Goal: Transaction & Acquisition: Book appointment/travel/reservation

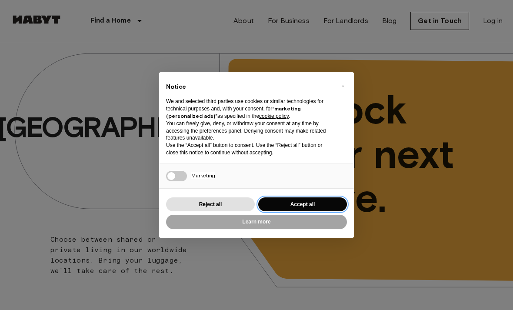
click at [298, 198] on button "Accept all" at bounding box center [302, 204] width 89 height 14
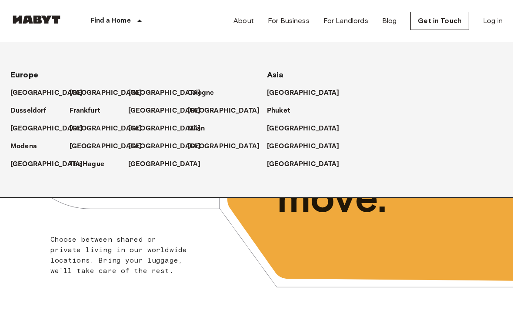
click at [77, 86] on div "[GEOGRAPHIC_DATA]" at bounding box center [99, 89] width 59 height 18
click at [72, 94] on p "[GEOGRAPHIC_DATA]" at bounding box center [106, 93] width 73 height 10
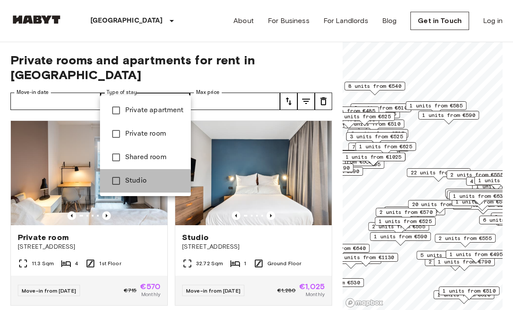
type input "******"
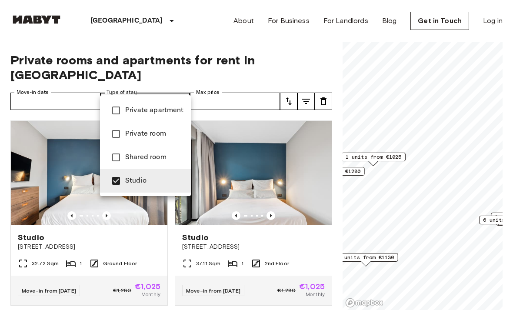
click at [155, 88] on div at bounding box center [256, 155] width 513 height 310
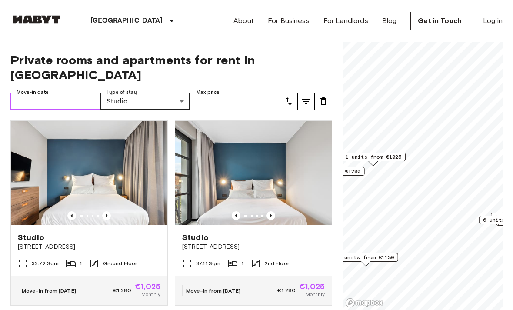
click at [52, 93] on input "Move-in date" at bounding box center [55, 101] width 90 height 17
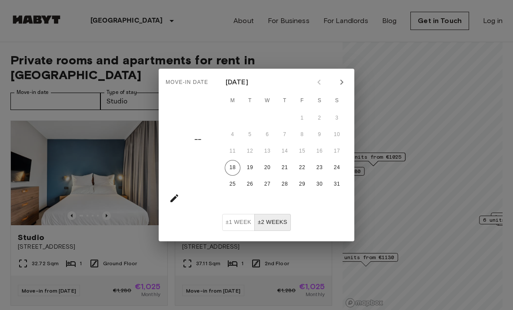
click at [335, 84] on button "Next month" at bounding box center [341, 82] width 15 height 15
click at [339, 82] on icon "Next month" at bounding box center [341, 82] width 10 height 10
click at [309, 81] on div "October 2025" at bounding box center [284, 82] width 139 height 13
click at [317, 82] on icon "Previous month" at bounding box center [319, 82] width 10 height 10
click at [335, 156] on button "21" at bounding box center [337, 151] width 16 height 16
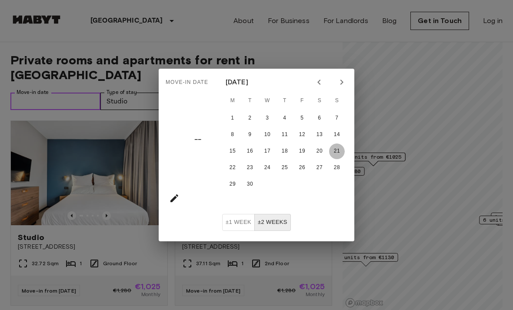
type input "**********"
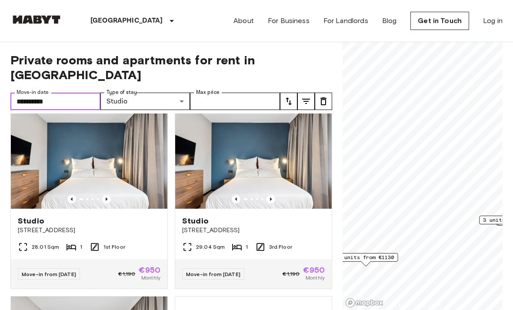
scroll to position [216, 0]
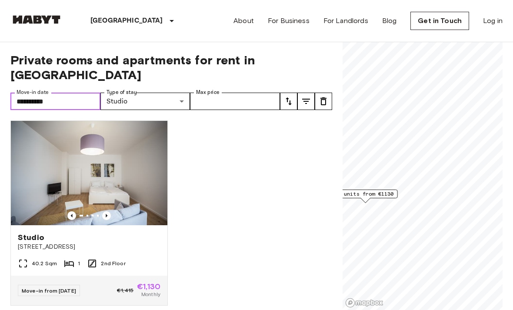
click at [368, 192] on span "1 units from €1130" at bounding box center [366, 194] width 56 height 8
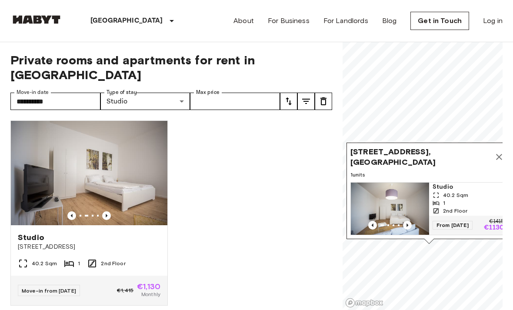
click at [214, 227] on div "Studio Gotenstraße 73 40.2 Sqm 1 2nd Floor Move-in from 19 Sep 25 €1,415 €1,130…" at bounding box center [167, 211] width 329 height 197
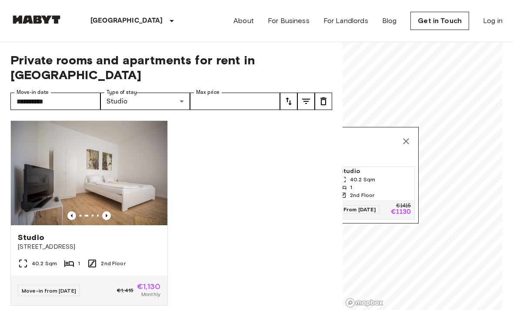
click at [398, 144] on div "Gotenstraße 73, 10829 Berlin, GER" at bounding box center [335, 141] width 157 height 21
click at [408, 140] on icon "Map marker" at bounding box center [406, 141] width 6 height 6
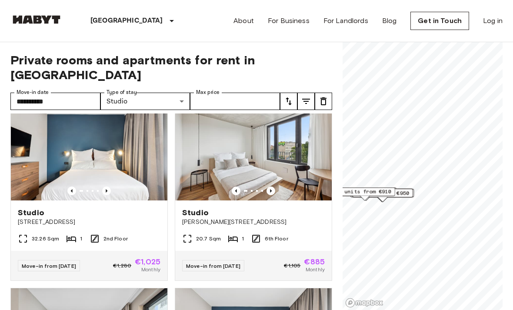
scroll to position [409, 0]
click at [270, 183] on img at bounding box center [253, 148] width 156 height 104
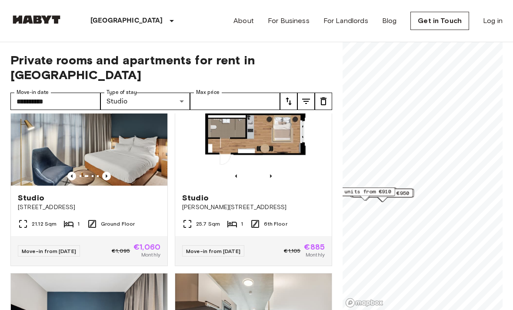
scroll to position [810, 0]
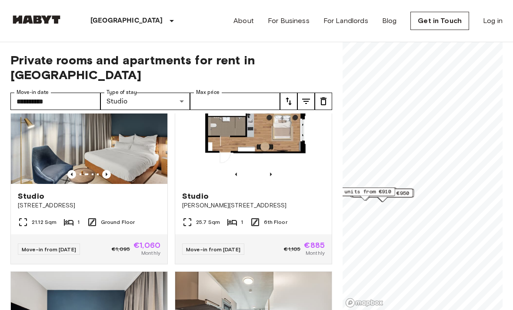
click at [133, 129] on img at bounding box center [89, 132] width 156 height 104
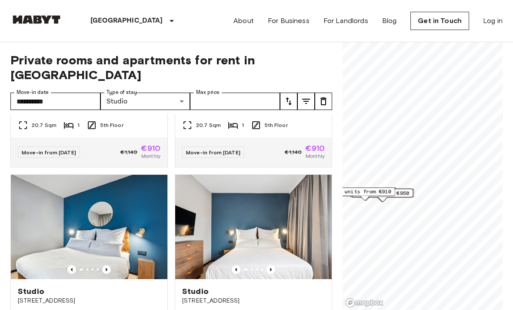
scroll to position [1558, 0]
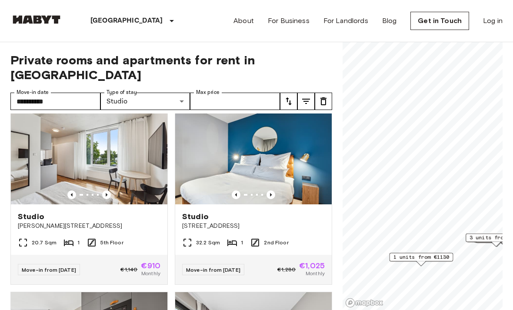
scroll to position [546, 0]
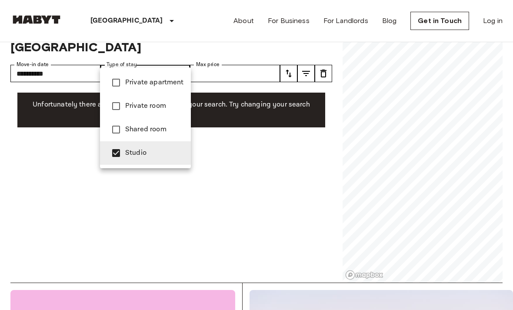
click at [143, 155] on span "Studio" at bounding box center [154, 153] width 59 height 10
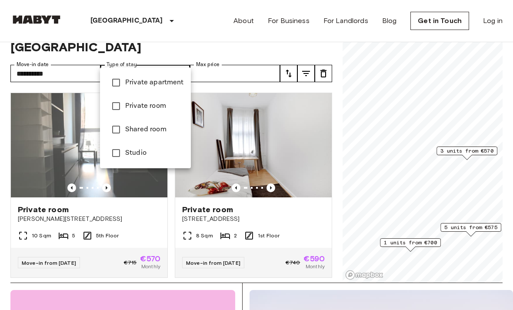
click at [169, 84] on span "Private apartment" at bounding box center [154, 82] width 59 height 10
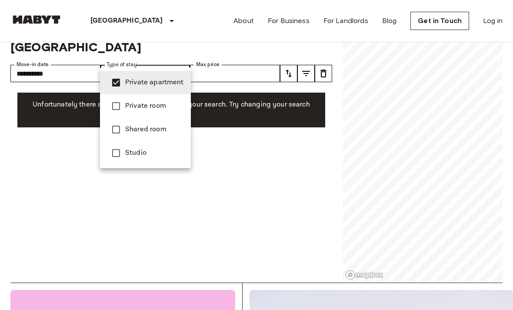
type input "**********"
click at [151, 82] on span "Private apartment" at bounding box center [154, 82] width 59 height 10
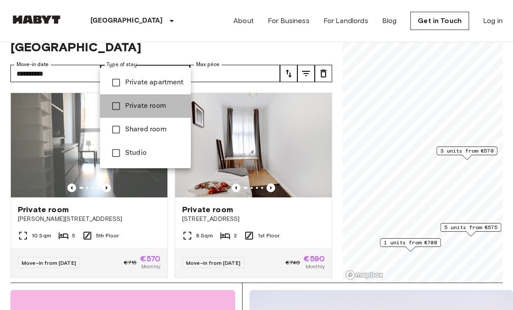
click at [154, 105] on span "Private room" at bounding box center [154, 106] width 59 height 10
type input "**********"
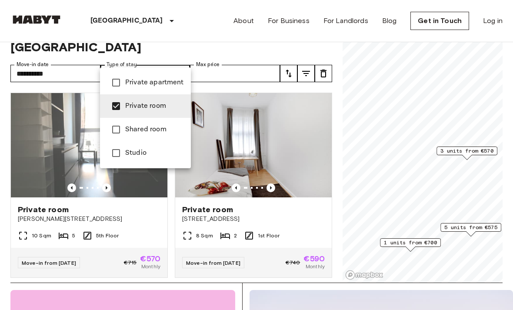
click at [386, 124] on div at bounding box center [256, 155] width 513 height 310
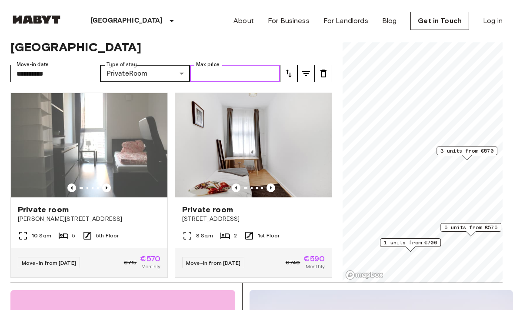
click at [243, 65] on input "Max price" at bounding box center [235, 73] width 90 height 17
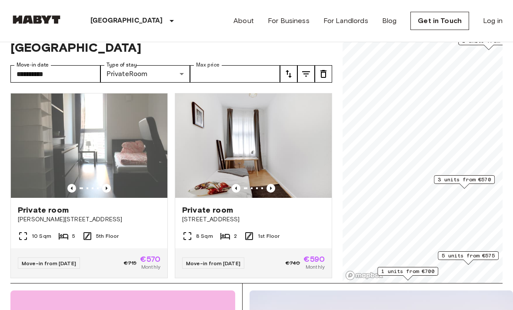
click at [291, 69] on icon "tune" at bounding box center [288, 74] width 10 height 10
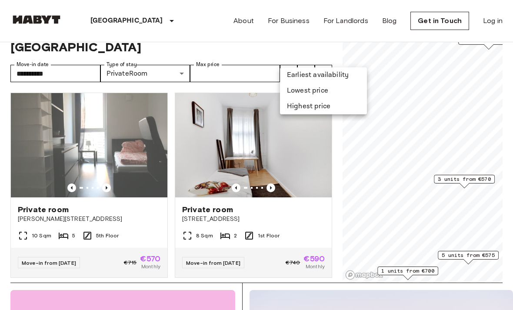
click at [302, 59] on div at bounding box center [256, 155] width 513 height 310
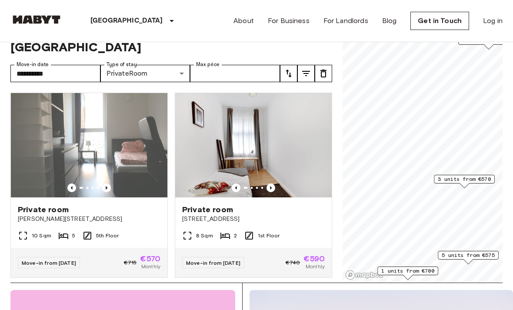
click at [299, 65] on button "tune" at bounding box center [305, 73] width 17 height 17
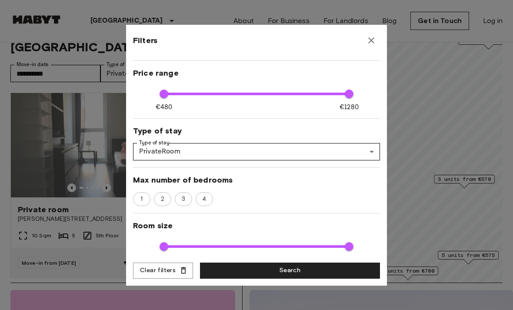
scroll to position [41, 0]
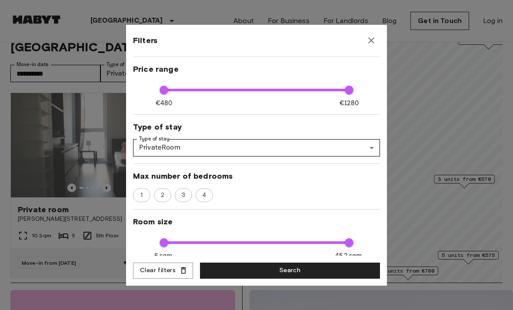
click at [157, 191] on span "2" at bounding box center [162, 195] width 13 height 9
click at [143, 198] on span "1" at bounding box center [142, 195] width 12 height 9
click at [159, 189] on div "2" at bounding box center [162, 195] width 17 height 14
type input "**"
click at [352, 276] on button "Search" at bounding box center [290, 271] width 180 height 16
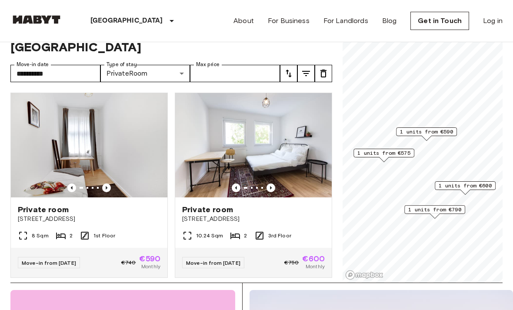
click at [130, 61] on label "Type of stay" at bounding box center [121, 64] width 30 height 7
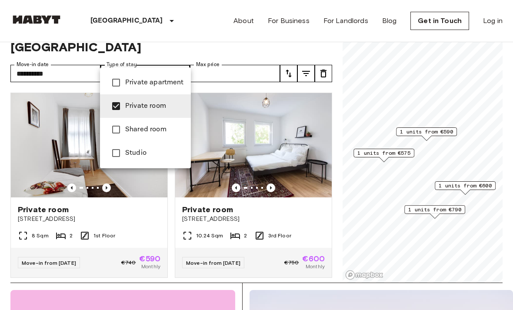
click at [136, 161] on li "Studio" at bounding box center [145, 152] width 91 height 23
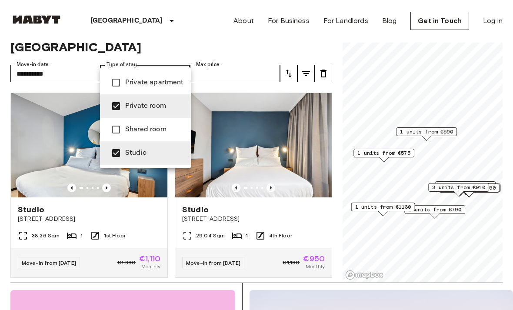
click at [138, 101] on span "Private room" at bounding box center [154, 106] width 59 height 10
type input "******"
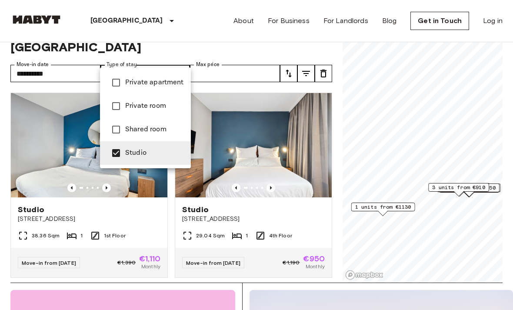
click at [376, 253] on div at bounding box center [256, 155] width 513 height 310
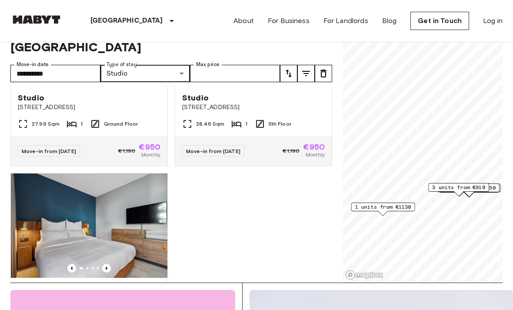
scroll to position [1840, 0]
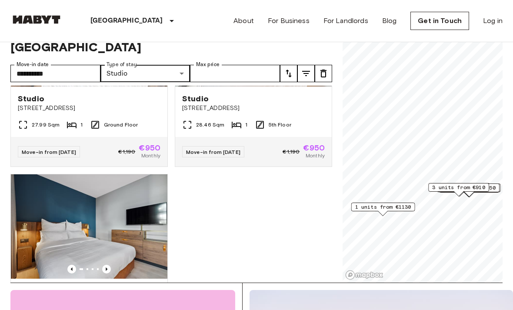
click at [105, 261] on img at bounding box center [89, 226] width 156 height 104
click at [77, 65] on input "**********" at bounding box center [55, 73] width 90 height 17
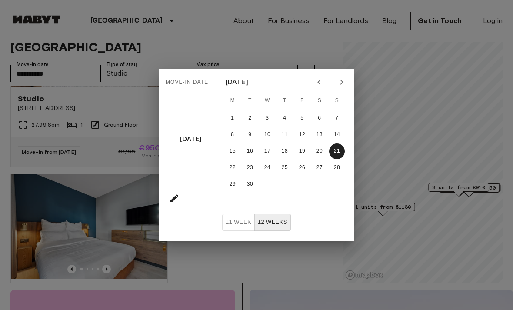
click at [316, 84] on icon "Previous month" at bounding box center [319, 82] width 10 height 10
click at [227, 169] on button "18" at bounding box center [233, 168] width 16 height 16
type input "**********"
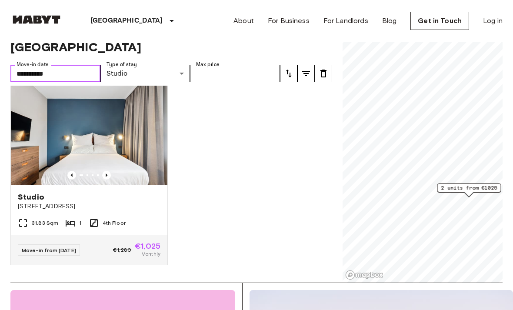
scroll to position [162, 0]
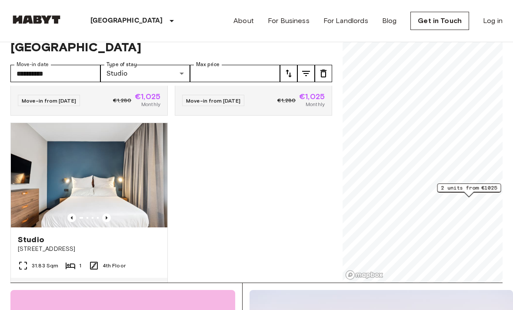
click at [231, 180] on div "Studio Fischerstraße 10 32.72 Sqm 1 Ground Floor Move-in from 21 Aug 25 €1,280 …" at bounding box center [167, 184] width 329 height 197
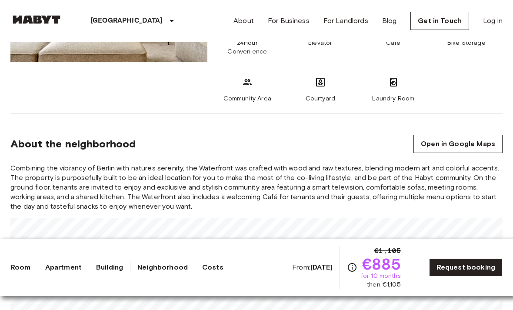
scroll to position [656, 0]
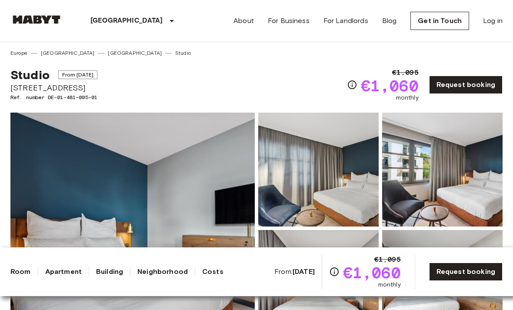
click at [487, 2] on div "About For Business For Landlords Blog Get in Touch Log in" at bounding box center [367, 21] width 269 height 42
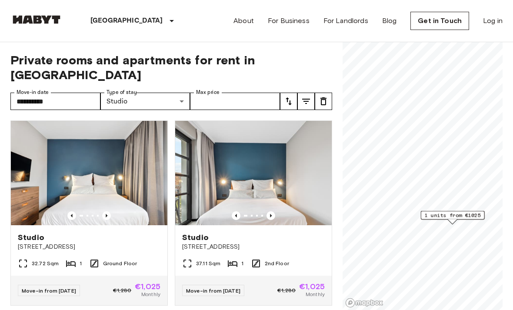
click at [304, 96] on icon "tune" at bounding box center [306, 101] width 10 height 10
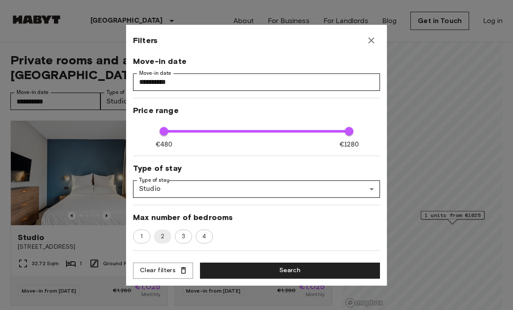
click at [158, 237] on span "2" at bounding box center [163, 236] width 14 height 9
type input "**"
click at [369, 47] on button "button" at bounding box center [370, 40] width 17 height 17
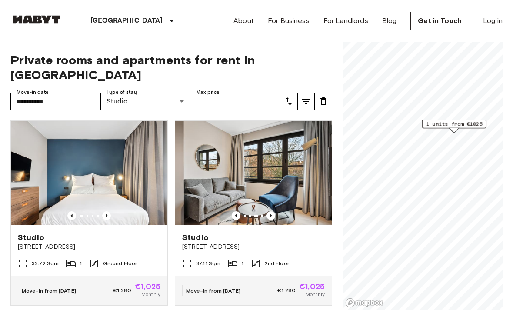
click at [481, 1] on div "About For Business For Landlords Blog Get in Touch Log in" at bounding box center [367, 21] width 269 height 42
click at [492, 25] on link "Log in" at bounding box center [493, 21] width 20 height 10
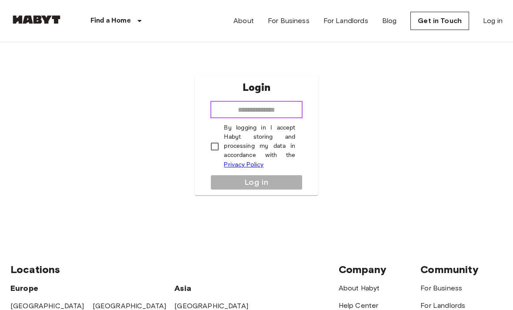
click at [284, 111] on input "email" at bounding box center [256, 109] width 92 height 17
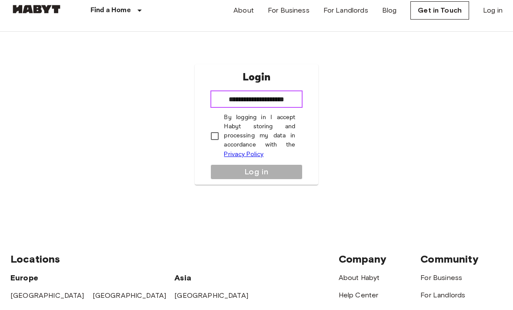
type input "**********"
click at [421, 75] on div "**********" at bounding box center [256, 135] width 492 height 186
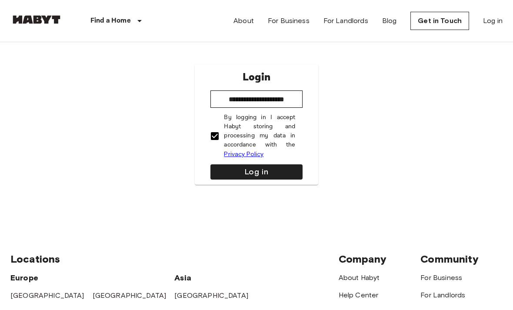
click at [268, 179] on button "Log in" at bounding box center [256, 171] width 92 height 15
